Goal: Task Accomplishment & Management: Use online tool/utility

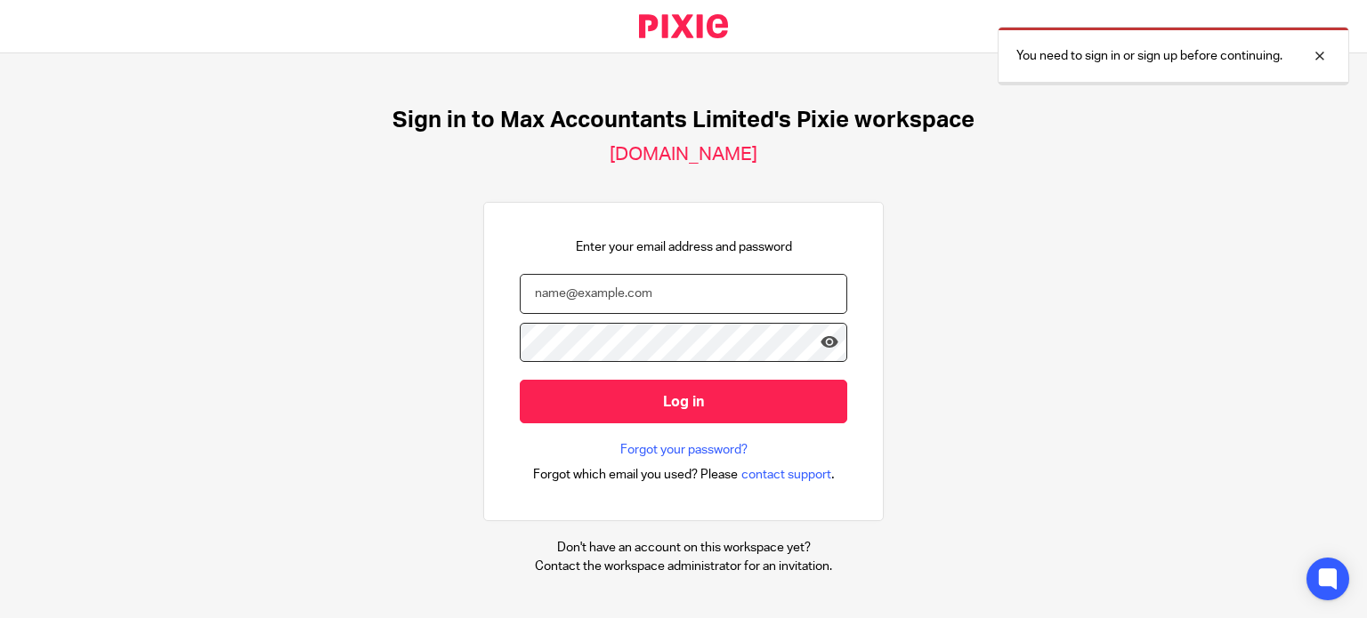
type input "[PERSON_NAME][EMAIL_ADDRESS][DOMAIN_NAME]"
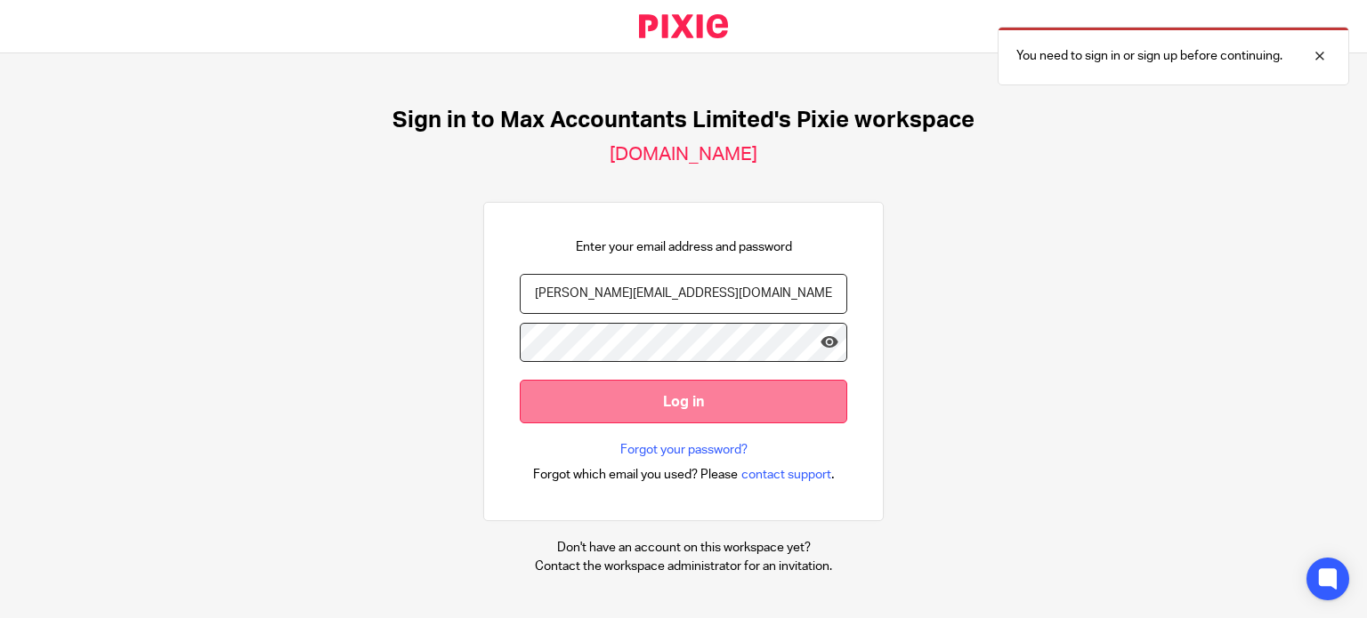
click at [683, 408] on input "Log in" at bounding box center [683, 402] width 327 height 44
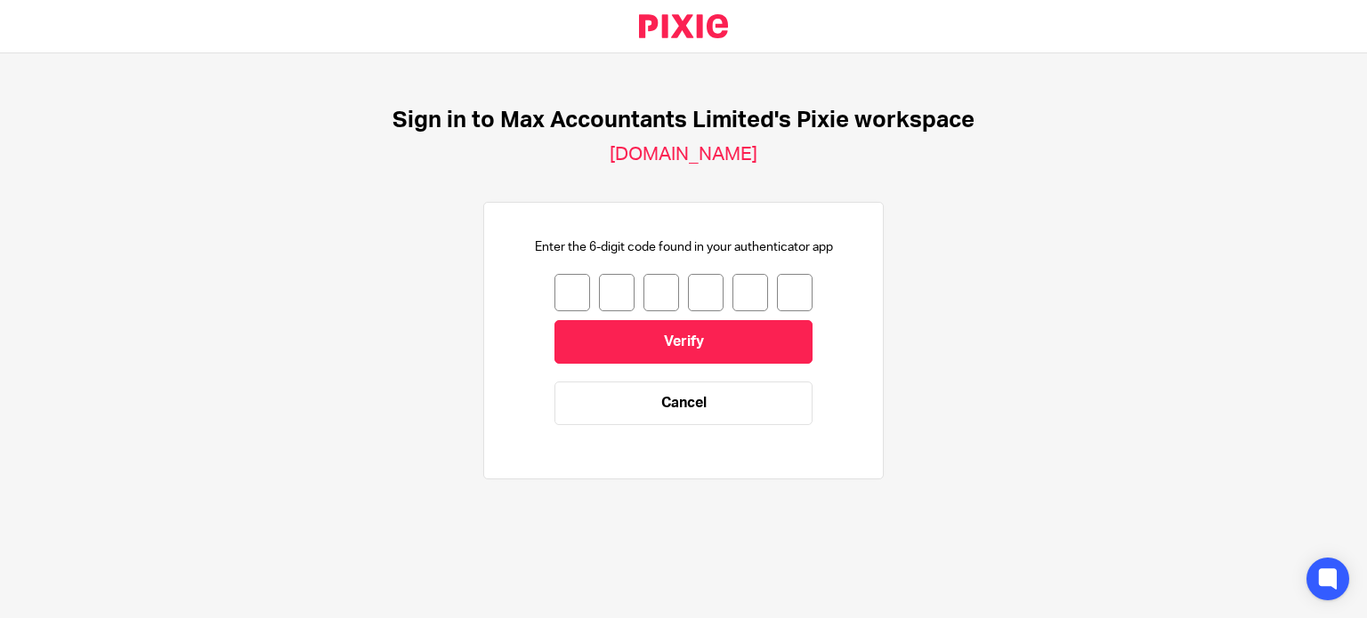
click at [554, 287] on input "number" at bounding box center [572, 292] width 36 height 37
type input "3"
type input "1"
type input "4"
type input "8"
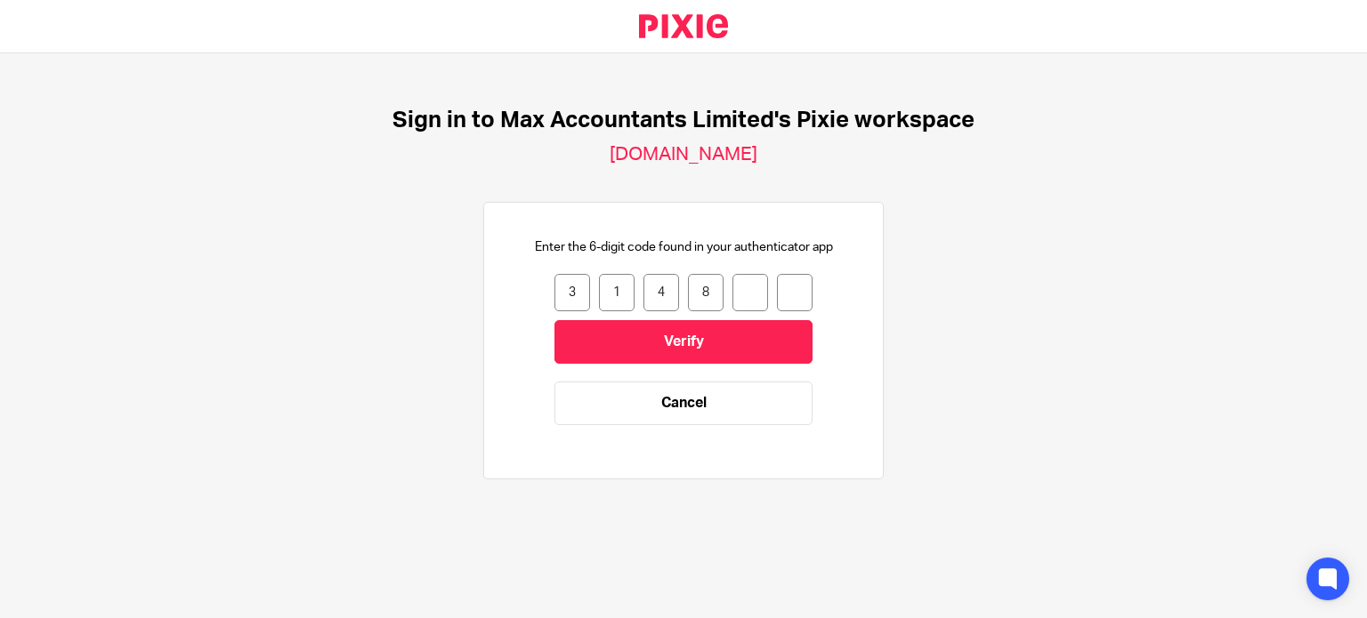
type input "7"
type input "5"
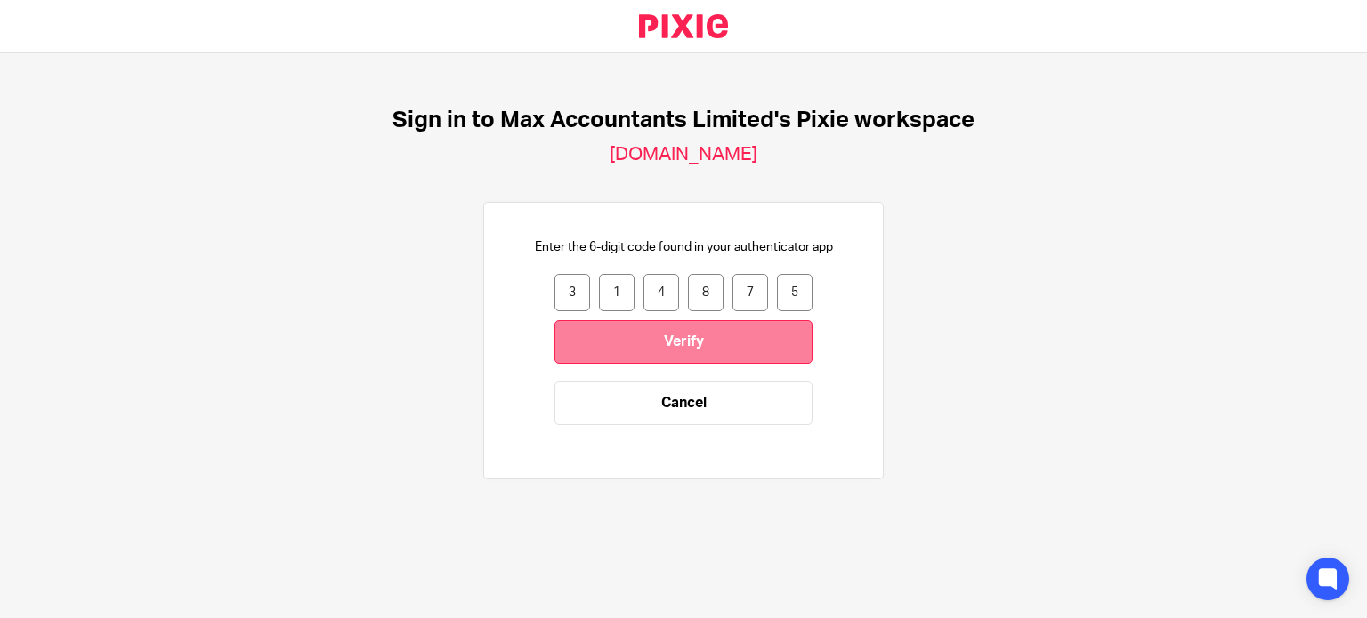
click at [606, 347] on input "Verify" at bounding box center [683, 342] width 258 height 44
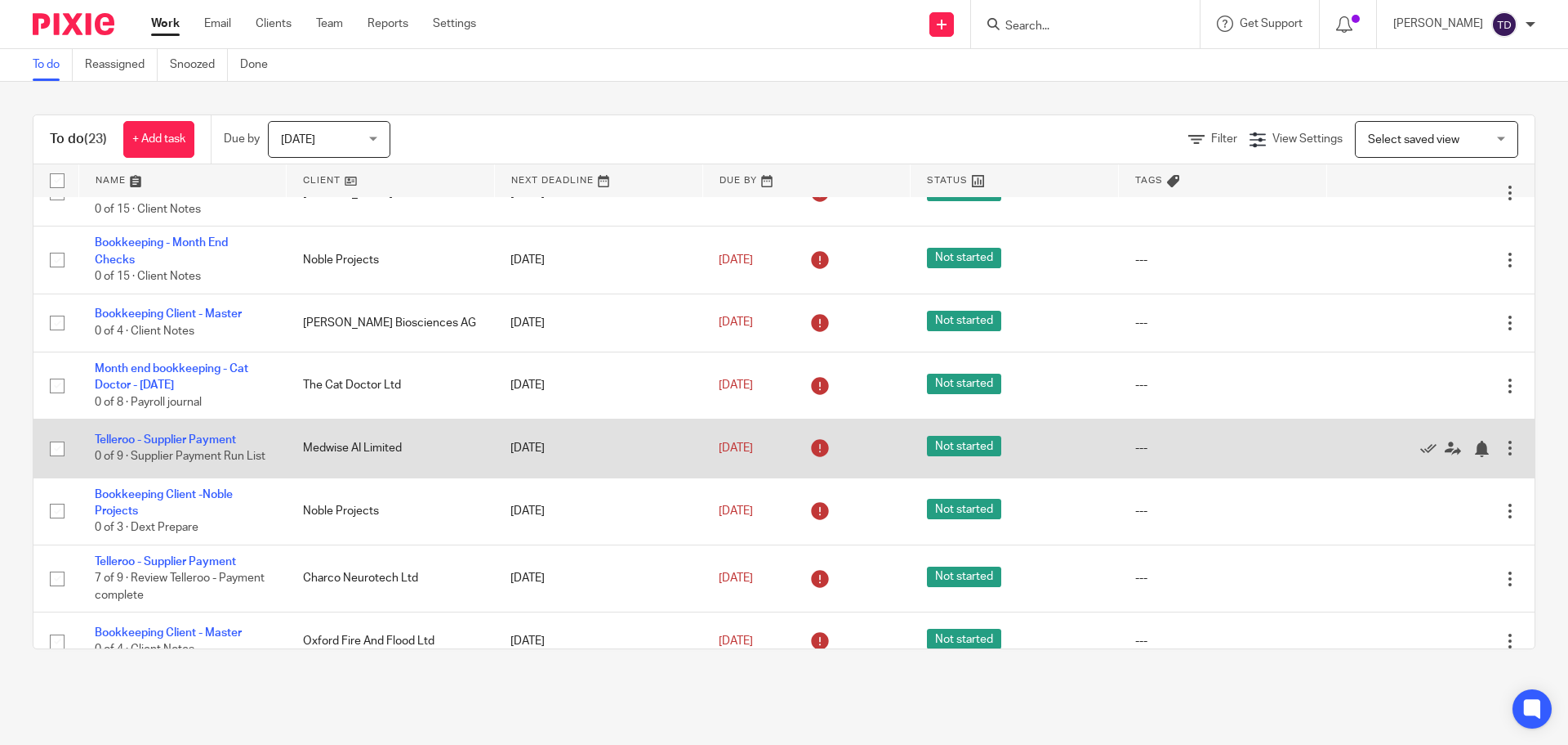
scroll to position [327, 0]
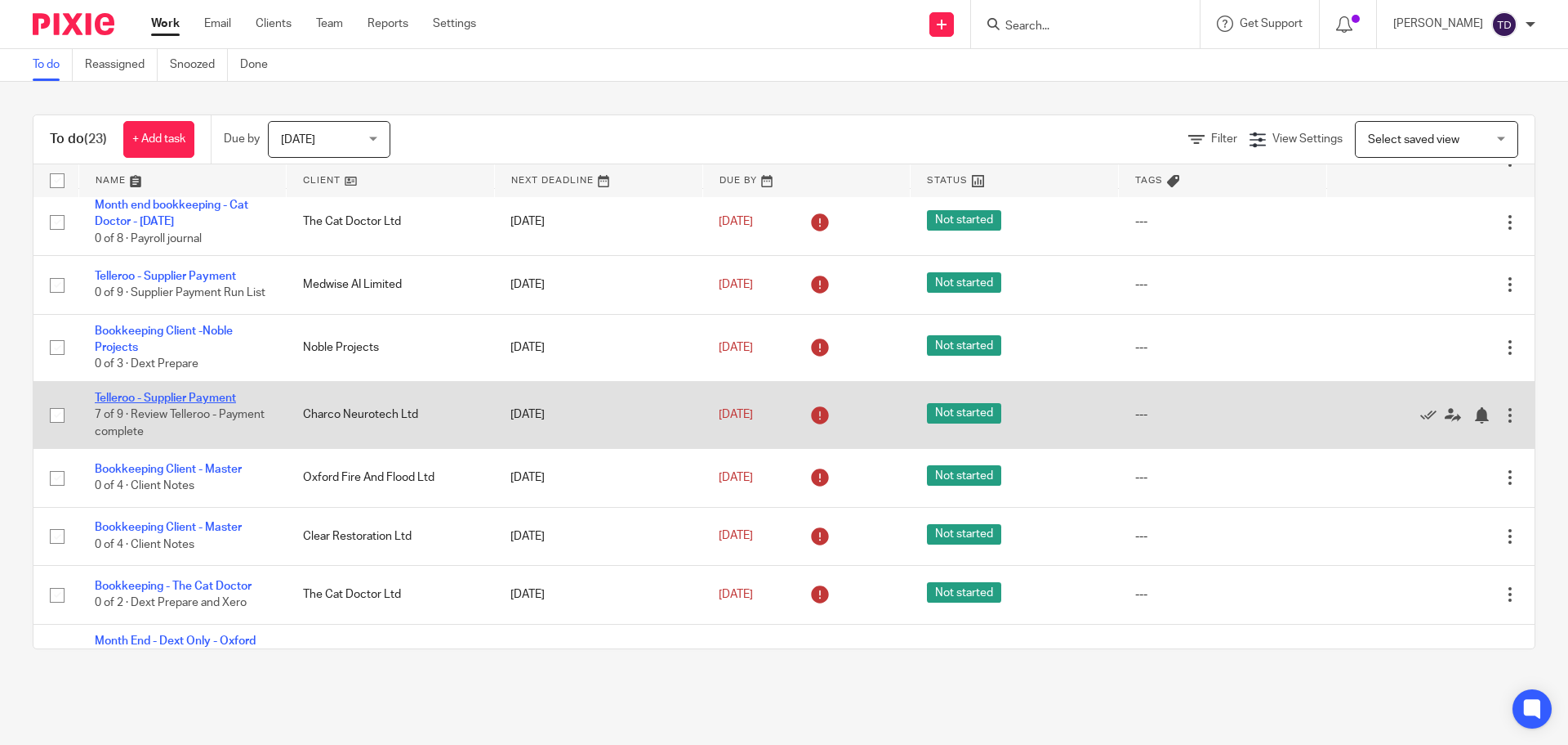
click at [201, 403] on link "Telleroo - Supplier Payment" at bounding box center [165, 398] width 141 height 11
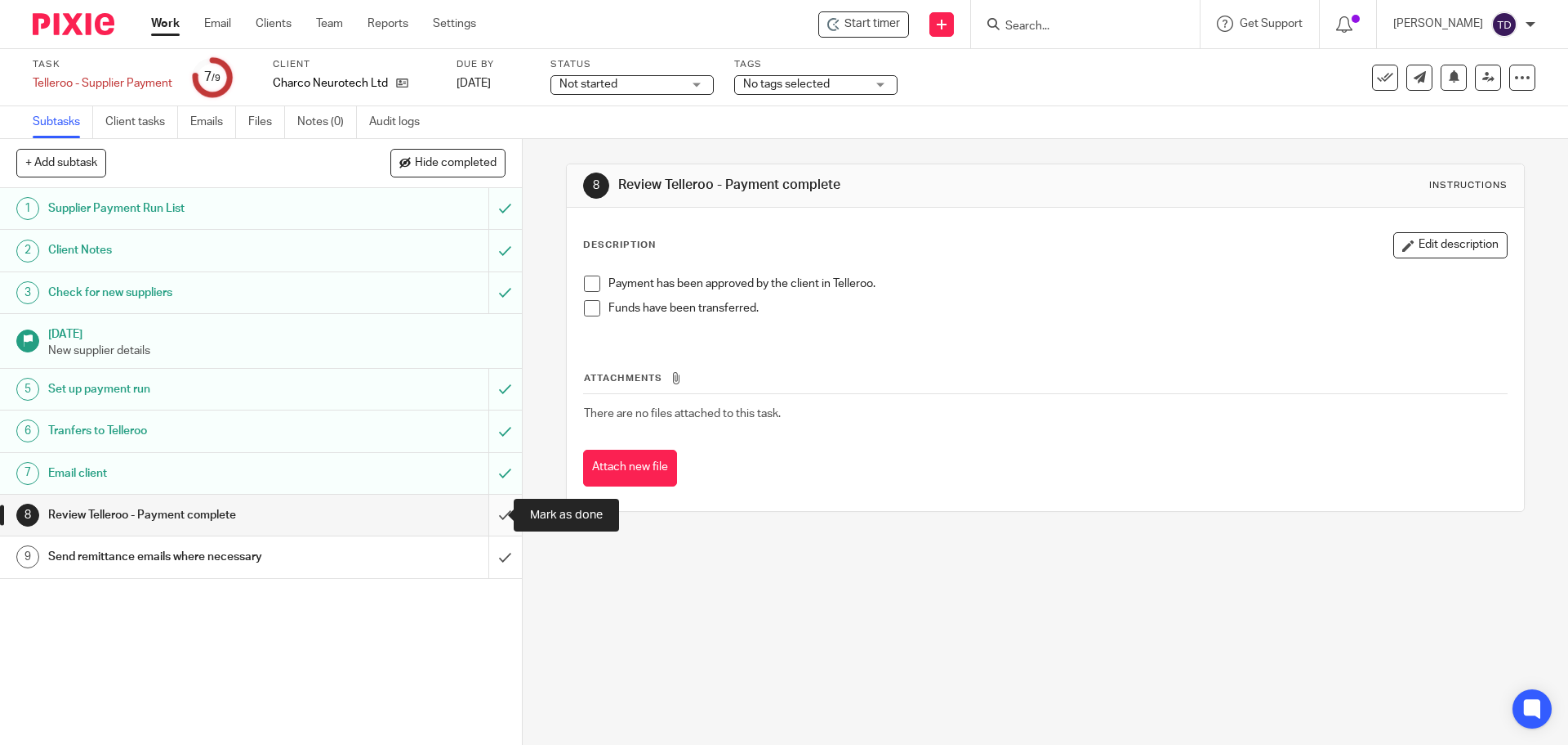
click at [488, 512] on input "submit" at bounding box center [261, 514] width 522 height 40
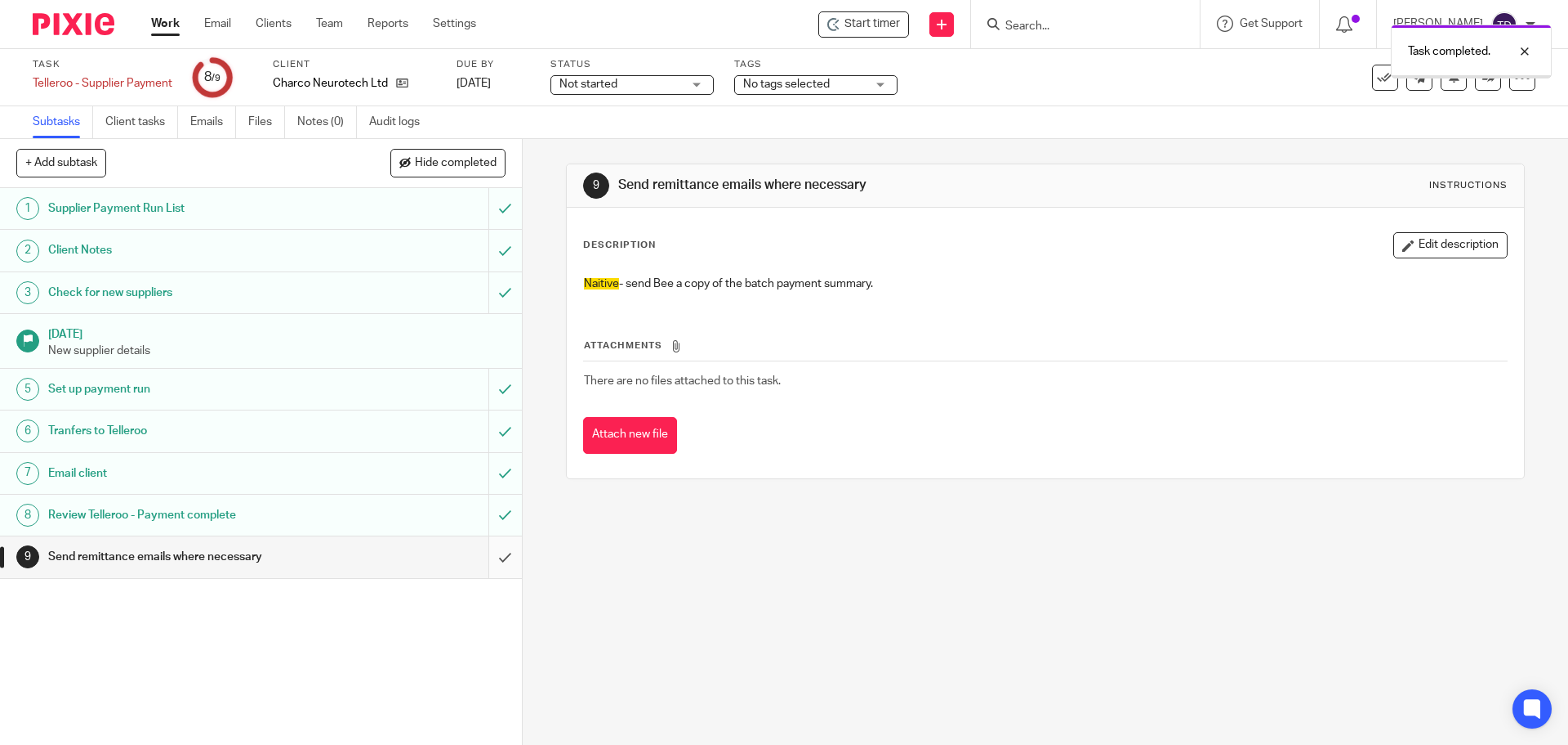
drag, startPoint x: 0, startPoint y: 0, endPoint x: 490, endPoint y: 553, distance: 738.9
click at [491, 553] on input "submit" at bounding box center [261, 557] width 522 height 40
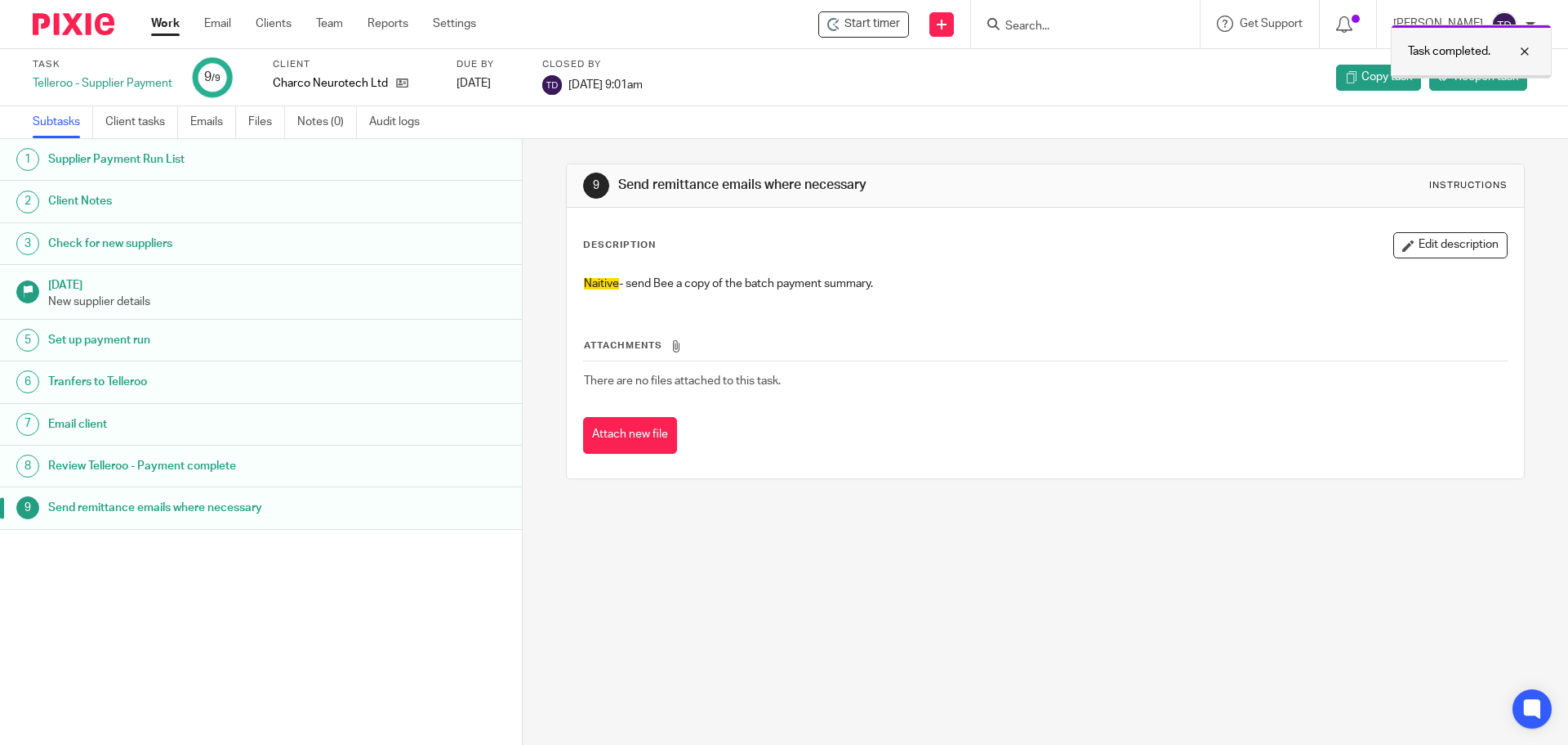
click at [1524, 52] on div at bounding box center [1513, 51] width 44 height 19
click at [998, 182] on h1 "Send remittance emails where necessary" at bounding box center [850, 185] width 463 height 17
click at [1048, 145] on div "9 Send remittance emails where necessary Instructions Description Edit descript…" at bounding box center [1046, 321] width 958 height 365
click at [170, 21] on link "Work" at bounding box center [165, 24] width 28 height 17
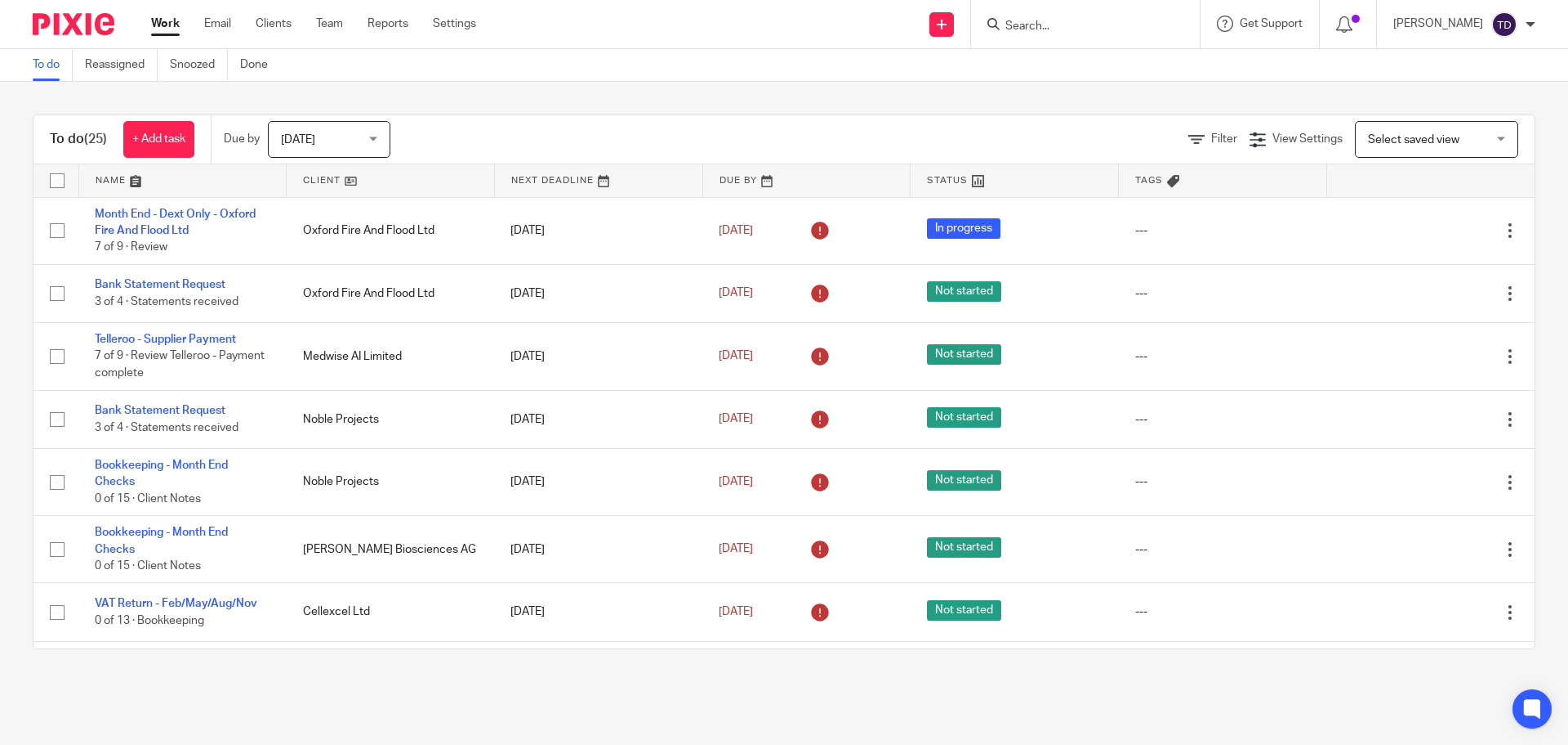
drag, startPoint x: 46, startPoint y: 443, endPoint x: 30, endPoint y: 447, distance: 16.5
click at [30, 447] on div "To do (25) + Add task Due by Today Today Today Tomorrow This week Next week Thi…" at bounding box center [784, 381] width 1568 height 600
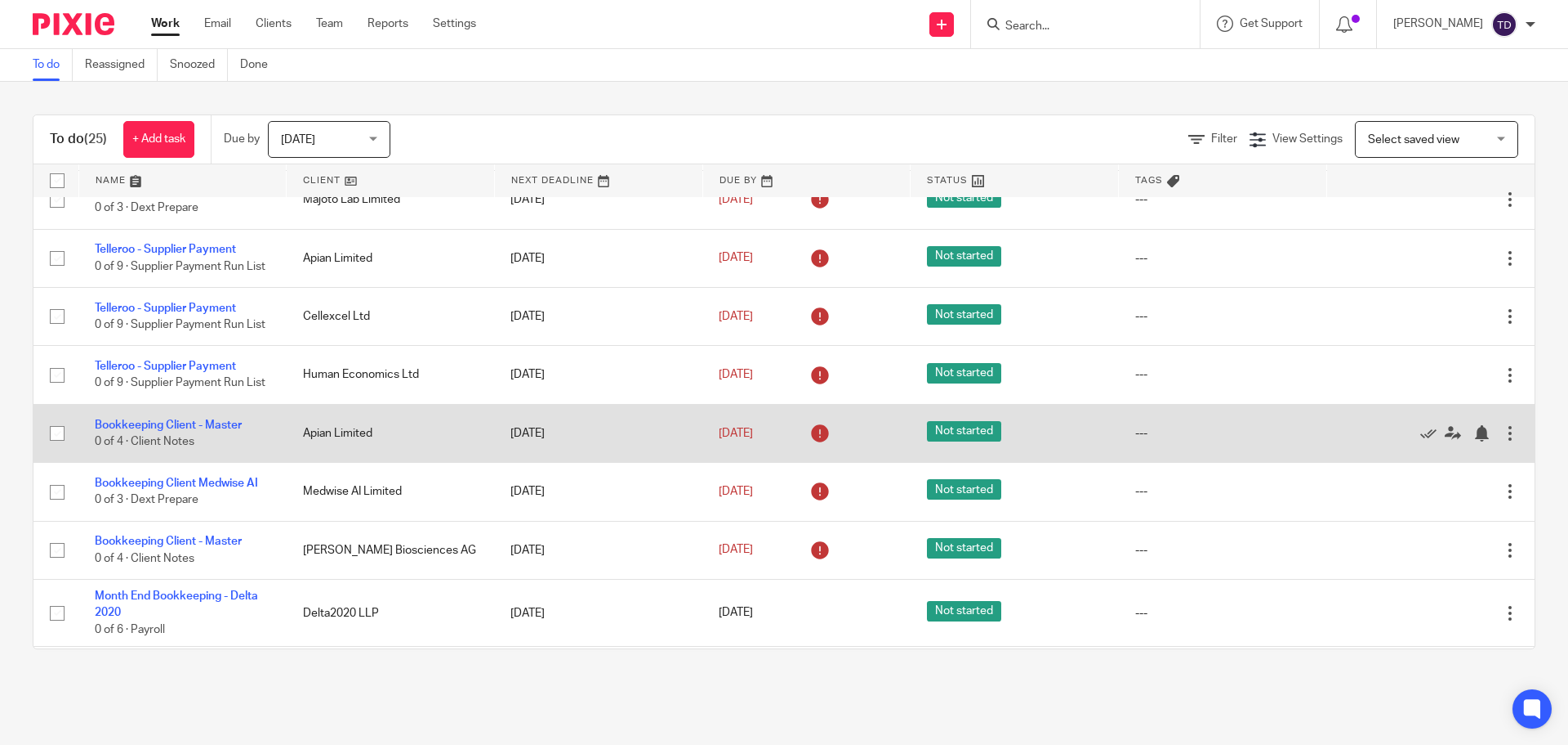
scroll to position [1140, 0]
